Goal: Task Accomplishment & Management: Manage account settings

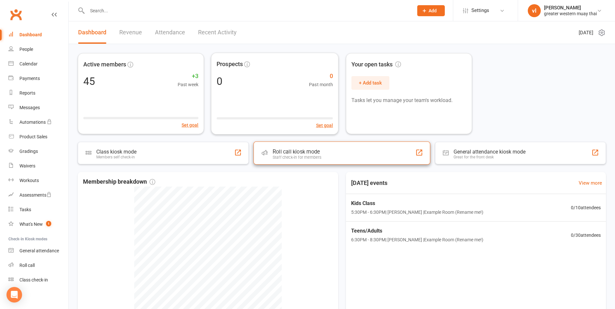
click at [316, 153] on div "Roll call kiosk mode" at bounding box center [297, 152] width 49 height 6
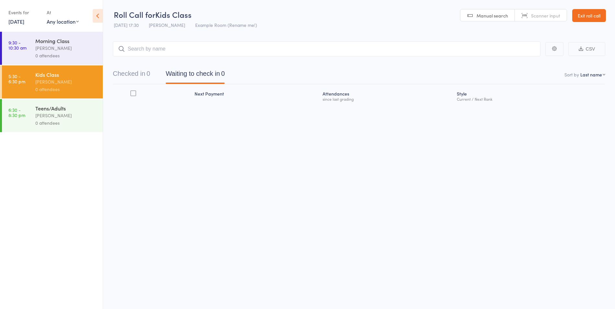
click at [56, 127] on div "Teens/Adults vince latorre 0 attendees" at bounding box center [68, 115] width 67 height 33
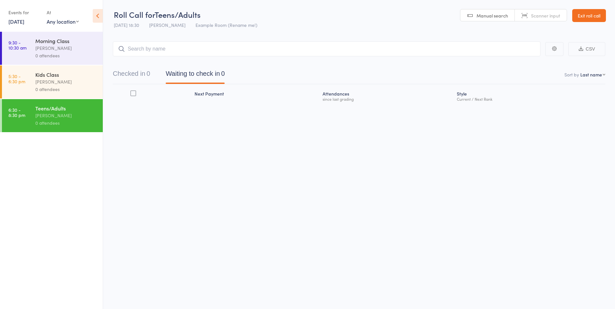
click at [60, 93] on div "0 attendees" at bounding box center [66, 89] width 62 height 7
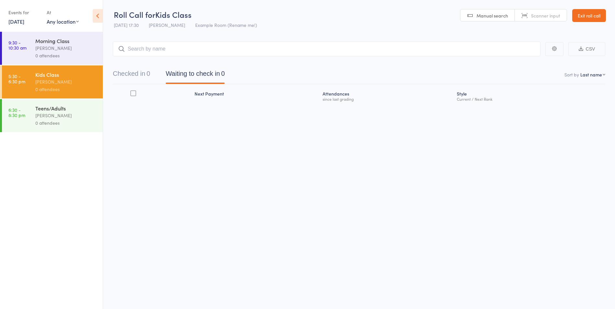
click at [200, 45] on input "search" at bounding box center [327, 48] width 428 height 15
type input "elias"
click at [528, 57] on div "Elias Pejcic Drop in" at bounding box center [326, 62] width 427 height 15
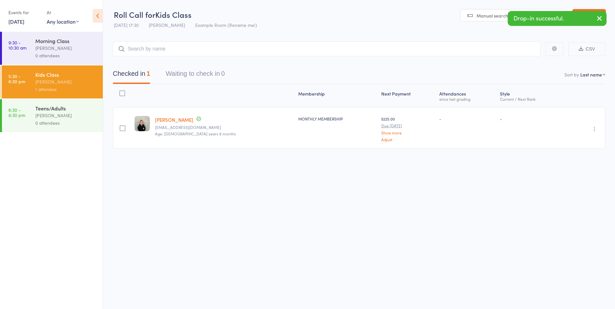
click at [412, 40] on main "CSV Checked in 1 Waiting to check in 0 Sort by Last name First name Last name B…" at bounding box center [359, 105] width 512 height 146
click at [385, 58] on div "Checked in 1 Waiting to check in 0" at bounding box center [359, 70] width 492 height 28
click at [390, 55] on input "search" at bounding box center [327, 48] width 428 height 15
click at [167, 48] on input "search" at bounding box center [327, 48] width 428 height 15
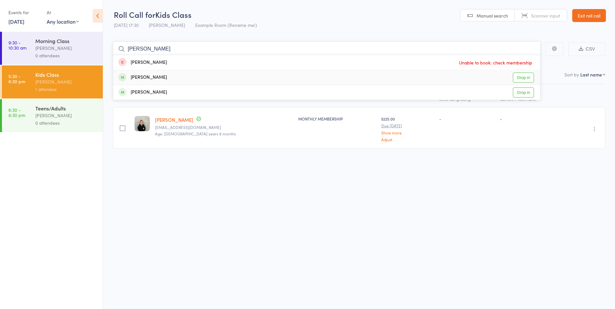
type input "alex"
click at [526, 76] on link "Drop in" at bounding box center [523, 78] width 21 height 10
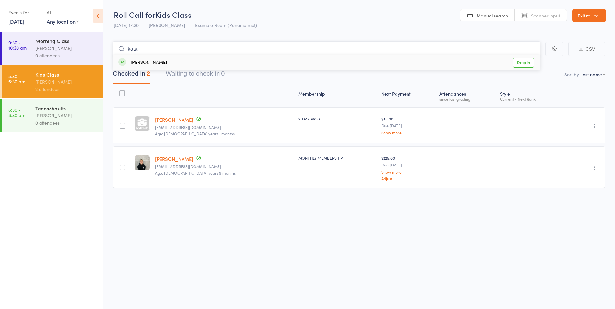
type input "kata"
click at [519, 64] on link "Drop in" at bounding box center [523, 63] width 21 height 10
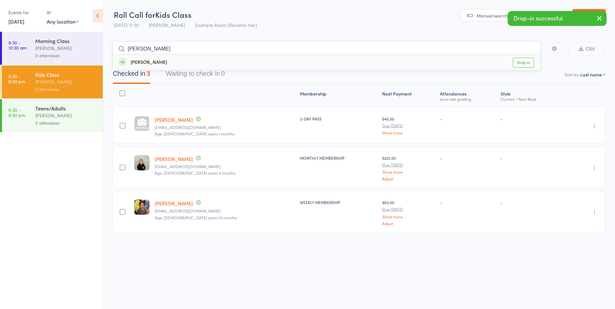
type input "tuma"
click at [523, 61] on link "Drop in" at bounding box center [523, 63] width 21 height 10
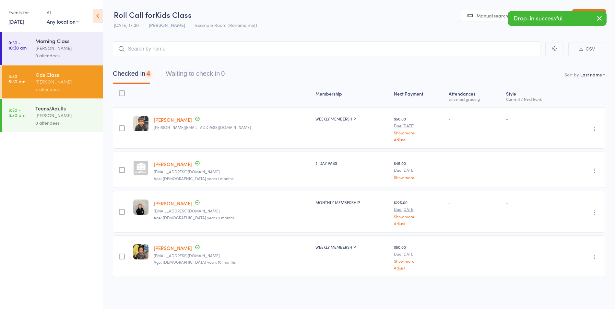
click at [63, 112] on div "[PERSON_NAME]" at bounding box center [66, 115] width 62 height 7
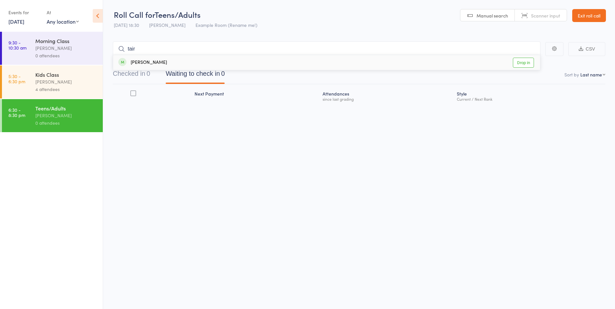
type input "tair"
click at [527, 66] on link "Drop in" at bounding box center [523, 63] width 21 height 10
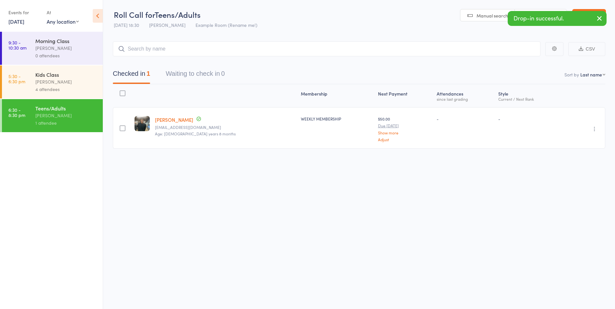
click at [602, 20] on icon "button" at bounding box center [600, 18] width 8 height 8
click at [603, 18] on link "Exit roll call" at bounding box center [589, 15] width 34 height 13
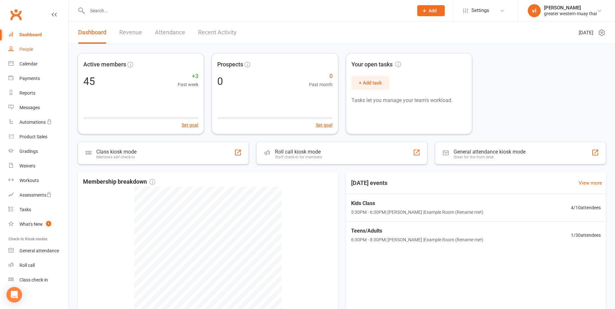
click at [22, 53] on link "People" at bounding box center [38, 49] width 60 height 15
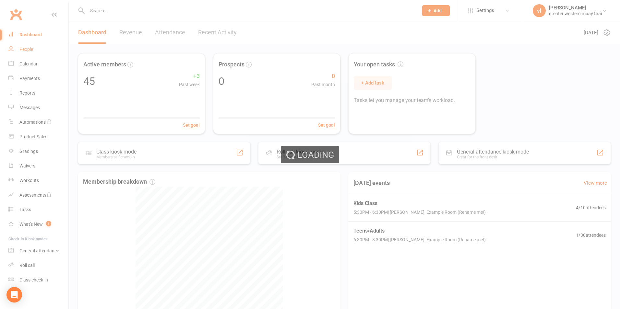
select select "25"
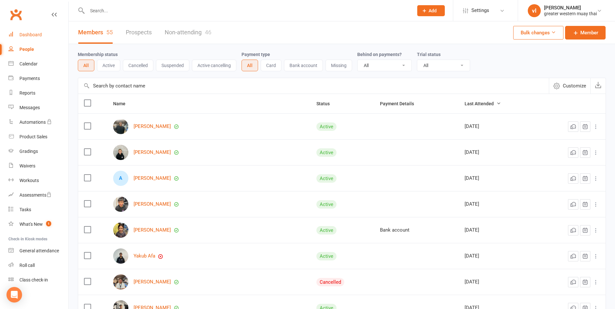
click at [16, 42] on link "Dashboard" at bounding box center [38, 35] width 60 height 15
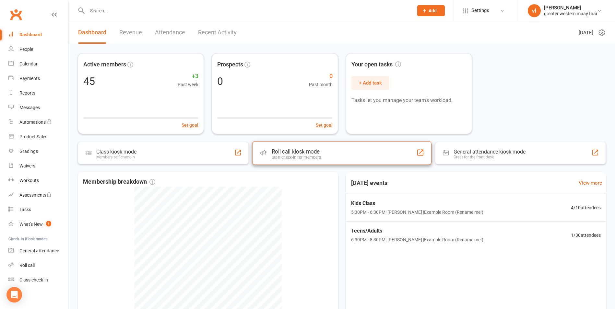
click at [300, 155] on div "Roll call kiosk mode" at bounding box center [296, 151] width 49 height 6
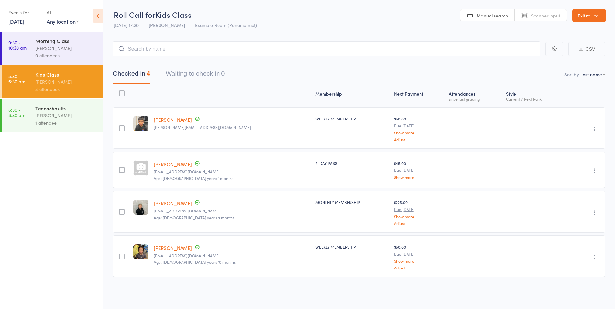
click at [159, 165] on link "Alex Nguyen" at bounding box center [173, 164] width 38 height 7
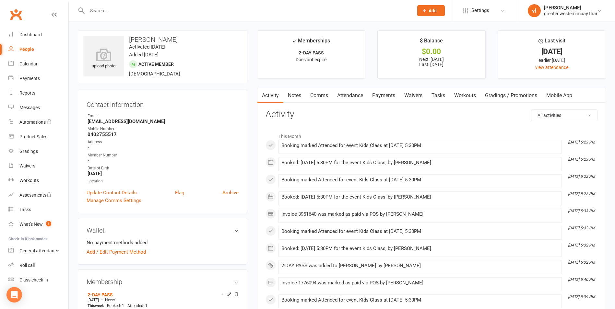
click at [386, 100] on link "Payments" at bounding box center [384, 95] width 32 height 15
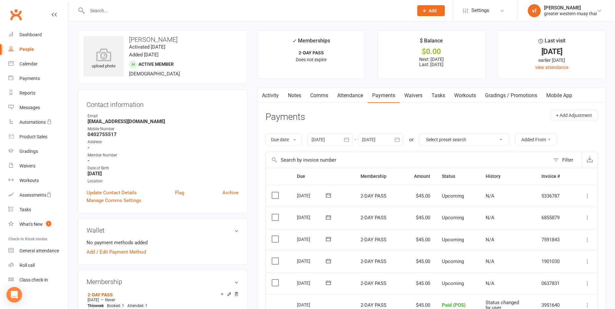
scroll to position [32, 0]
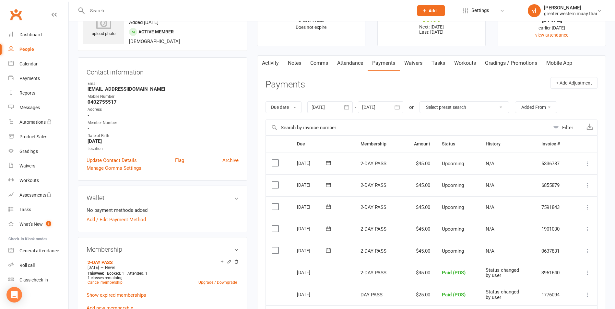
click at [590, 252] on icon at bounding box center [587, 251] width 6 height 6
click at [574, 274] on link "Mark as Paid (POS)" at bounding box center [559, 276] width 64 height 13
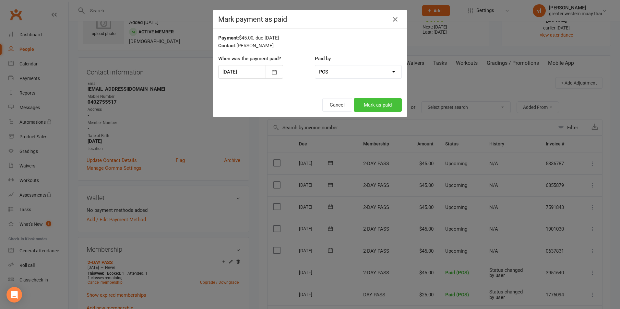
click at [374, 106] on button "Mark as paid" at bounding box center [378, 105] width 48 height 14
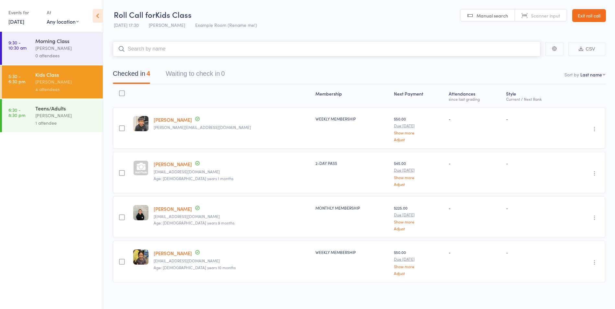
click at [164, 53] on input "search" at bounding box center [327, 48] width 428 height 15
click at [591, 14] on link "Exit roll call" at bounding box center [589, 15] width 34 height 13
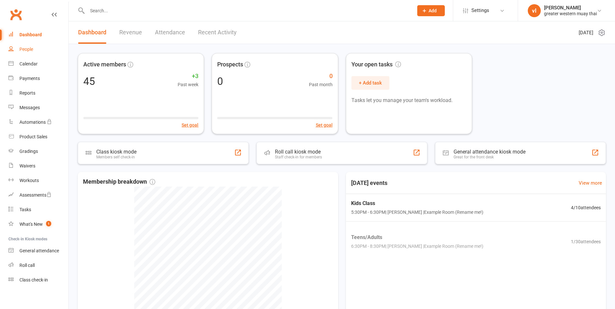
click at [48, 55] on link "People" at bounding box center [38, 49] width 60 height 15
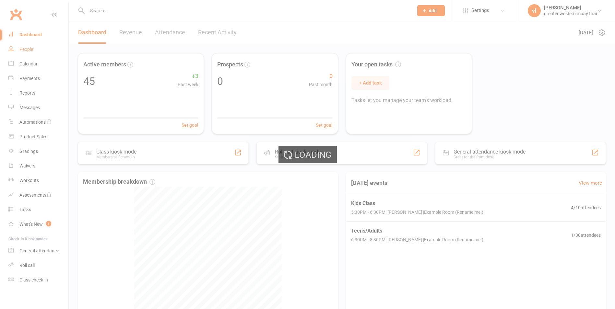
select select "25"
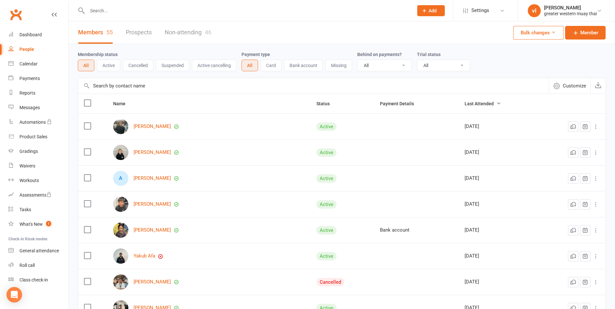
click at [196, 83] on input "text" at bounding box center [313, 86] width 471 height 16
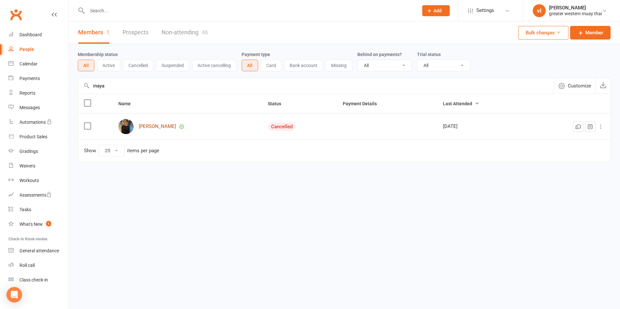
type input "inaya"
click at [152, 125] on link "Inaya Arafat" at bounding box center [157, 127] width 37 height 6
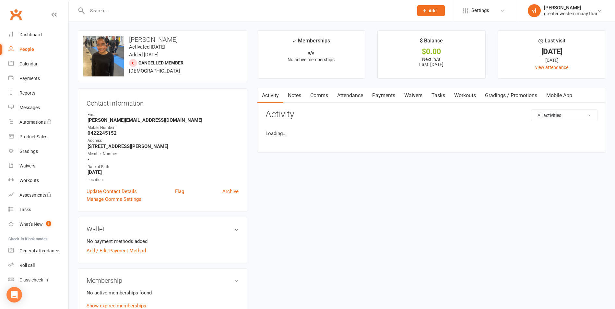
click at [412, 90] on link "Waivers" at bounding box center [413, 95] width 27 height 15
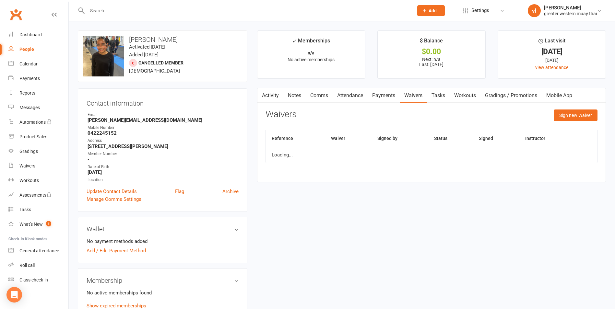
click at [376, 94] on link "Payments" at bounding box center [384, 95] width 32 height 15
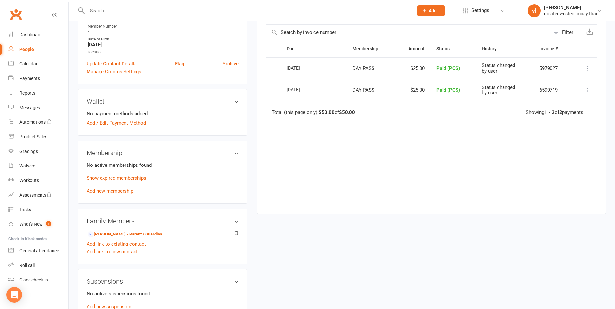
scroll to position [130, 0]
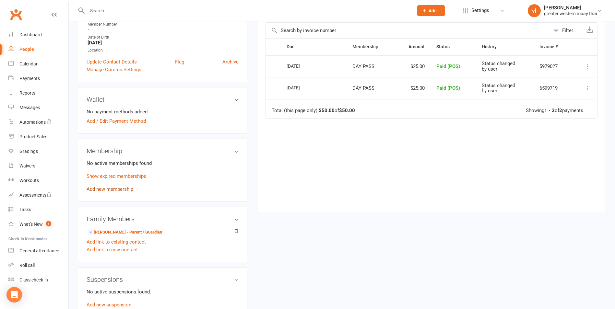
click at [120, 186] on link "Add new membership" at bounding box center [110, 189] width 47 height 6
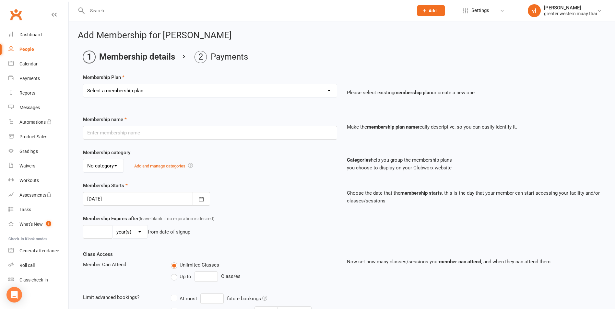
click at [113, 94] on select "Select a membership plan Create new Membership Plan PT SESSION DAY PASS WEEKLY …" at bounding box center [210, 90] width 254 height 13
select select "2"
click at [83, 84] on select "Select a membership plan Create new Membership Plan PT SESSION DAY PASS WEEKLY …" at bounding box center [210, 90] width 254 height 13
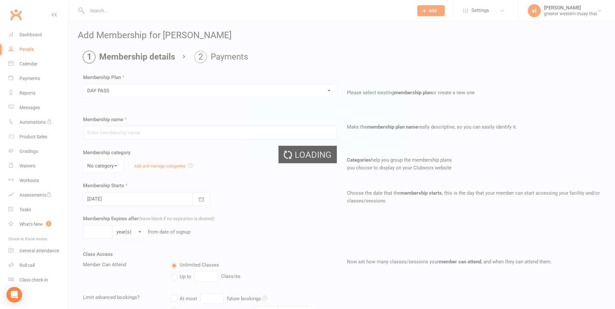
type input "DAY PASS"
select select "0"
type input "1"
select select "0"
type input "1"
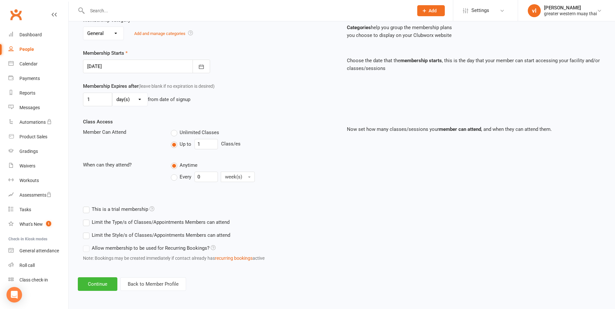
scroll to position [133, 0]
click at [85, 282] on button "Continue" at bounding box center [98, 284] width 40 height 14
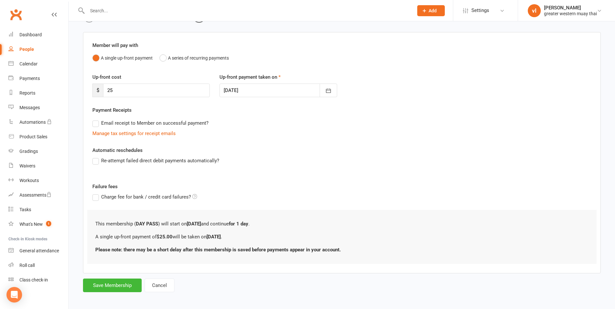
scroll to position [44, 0]
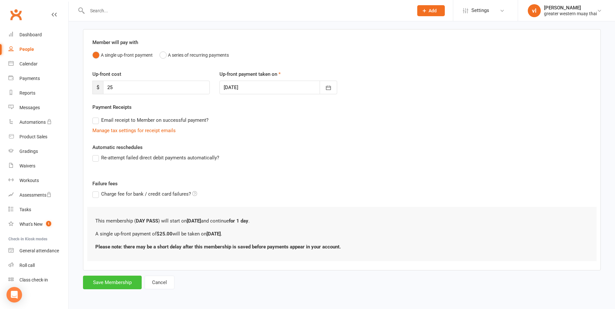
click at [109, 287] on button "Save Membership" at bounding box center [112, 283] width 59 height 14
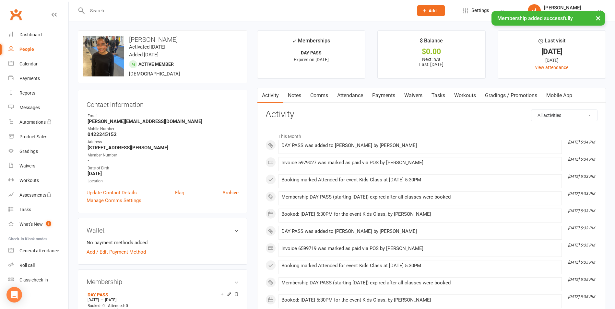
click at [369, 94] on link "Payments" at bounding box center [384, 95] width 32 height 15
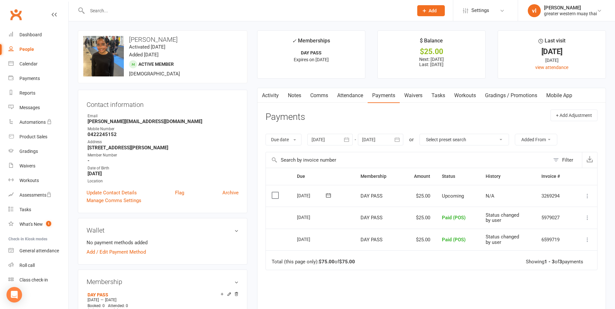
click at [591, 194] on button at bounding box center [588, 196] width 8 height 8
click at [572, 221] on link "Mark as Paid (POS)" at bounding box center [559, 221] width 64 height 13
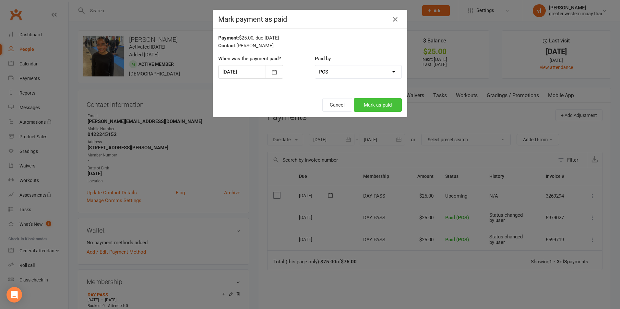
click at [395, 108] on button "Mark as paid" at bounding box center [378, 105] width 48 height 14
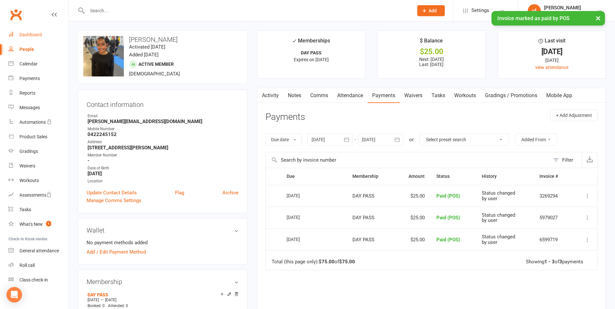
click at [41, 37] on div "Dashboard" at bounding box center [30, 34] width 22 height 5
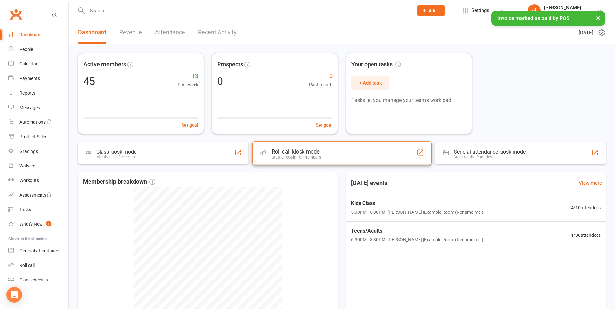
click at [308, 156] on div "Staff check-in for members" at bounding box center [296, 157] width 49 height 5
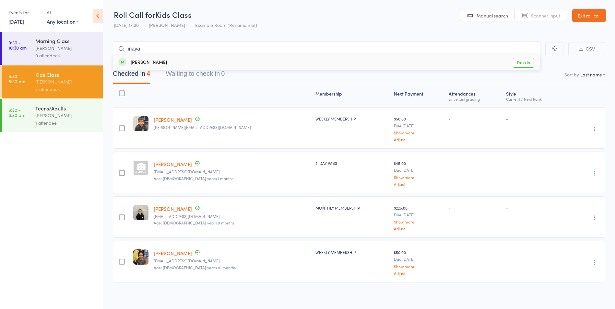
type input "inaya"
click at [522, 65] on link "Drop in" at bounding box center [523, 63] width 21 height 10
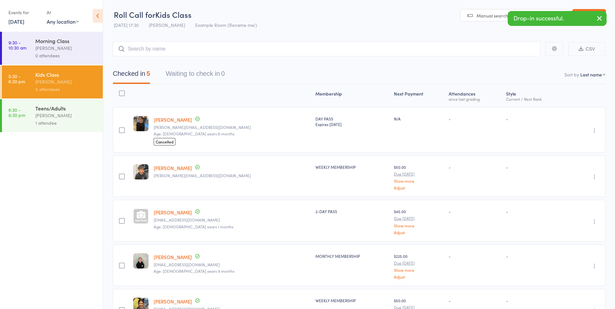
click at [603, 14] on button "button" at bounding box center [599, 18] width 14 height 15
click at [597, 16] on link "Exit roll call" at bounding box center [589, 15] width 34 height 13
